Goal: Transaction & Acquisition: Purchase product/service

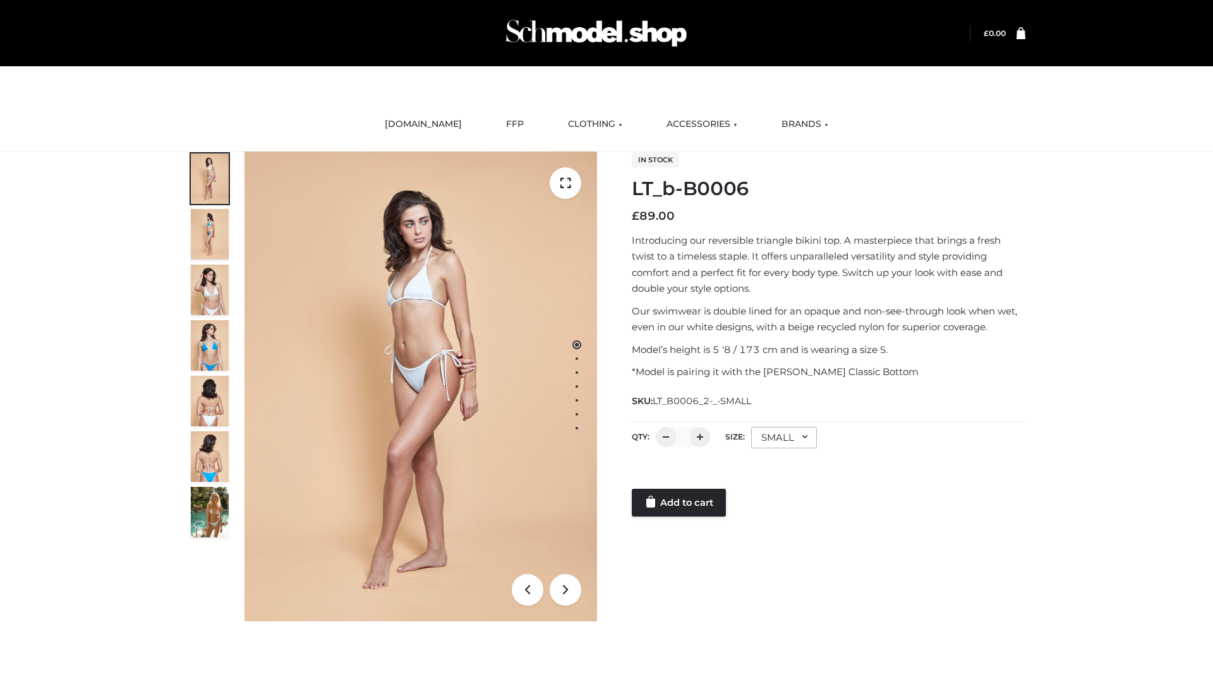
click at [680, 503] on link "Add to cart" at bounding box center [679, 503] width 94 height 28
